Goal: Task Accomplishment & Management: Manage account settings

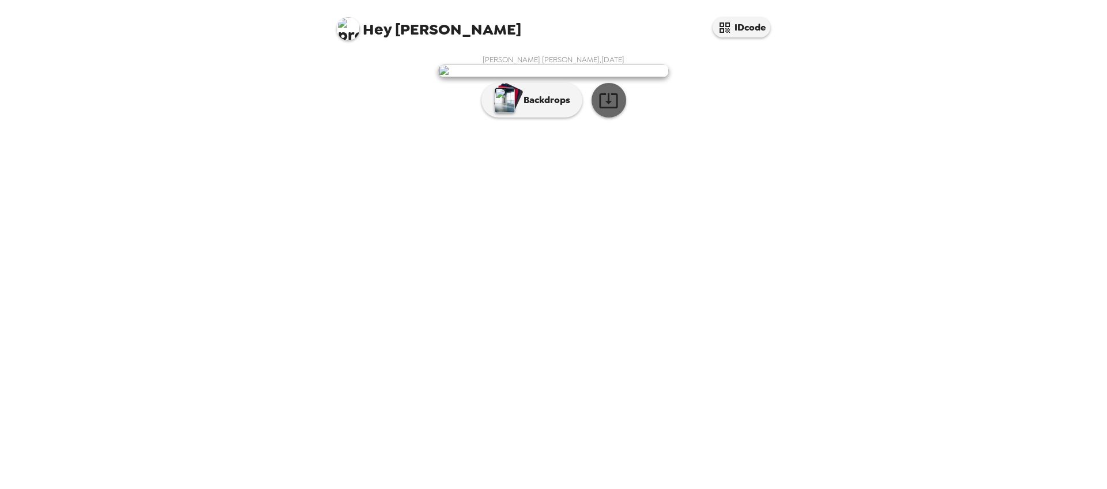
click at [616, 108] on icon "button" at bounding box center [608, 100] width 18 height 15
